Goal: Task Accomplishment & Management: Manage account settings

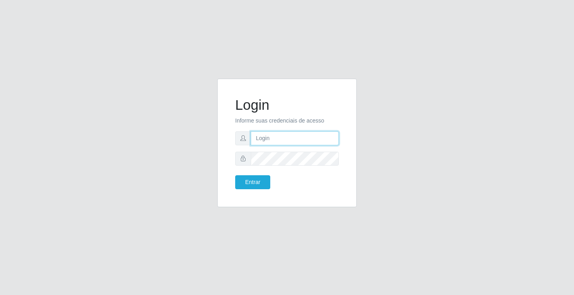
drag, startPoint x: 277, startPoint y: 136, endPoint x: 281, endPoint y: 139, distance: 4.6
click at [277, 136] on input "text" at bounding box center [295, 138] width 88 height 14
type input "[PERSON_NAME]"
click at [235, 175] on button "Entrar" at bounding box center [252, 182] width 35 height 14
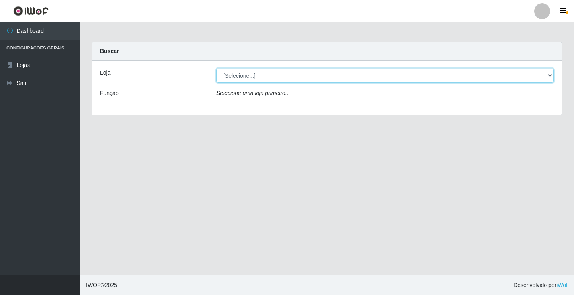
click at [265, 79] on select "[Selecione...] Ideal - Conceição" at bounding box center [384, 76] width 337 height 14
select select "231"
click at [216, 69] on select "[Selecione...] Ideal - Conceição" at bounding box center [384, 76] width 337 height 14
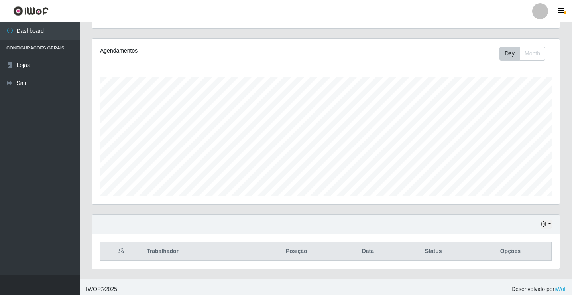
scroll to position [93, 0]
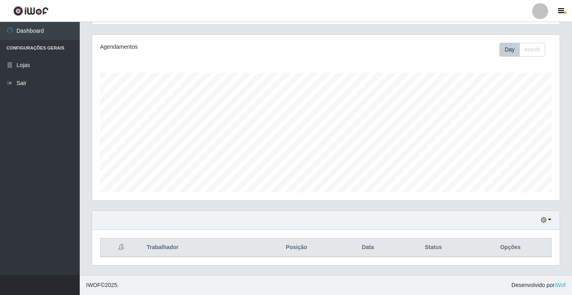
click at [540, 9] on div at bounding box center [540, 11] width 16 height 16
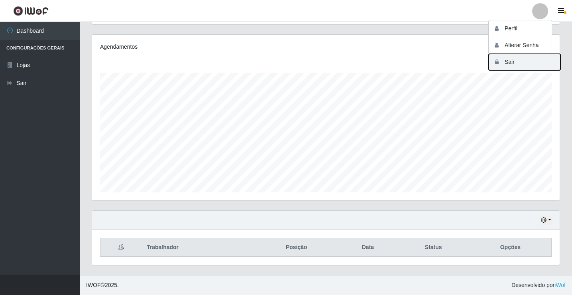
click at [541, 59] on button "Sair" at bounding box center [525, 62] width 72 height 16
